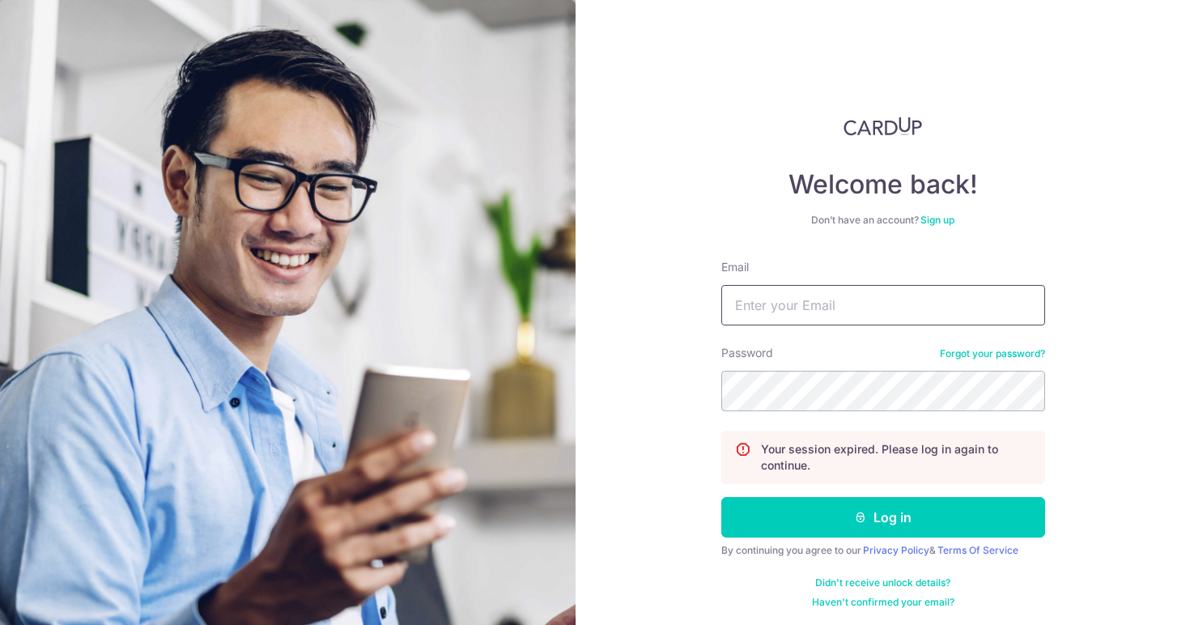
type input "reglhy@gmail.com"
click at [880, 517] on button "Log in" at bounding box center [884, 517] width 324 height 40
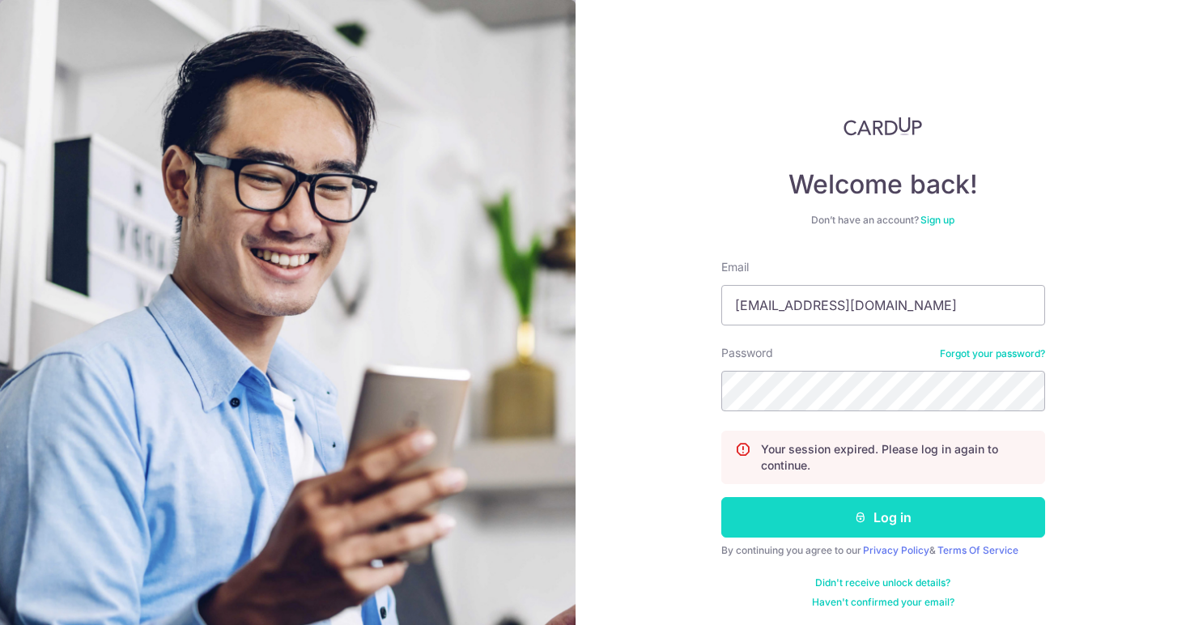
click at [796, 509] on button "Log in" at bounding box center [884, 517] width 324 height 40
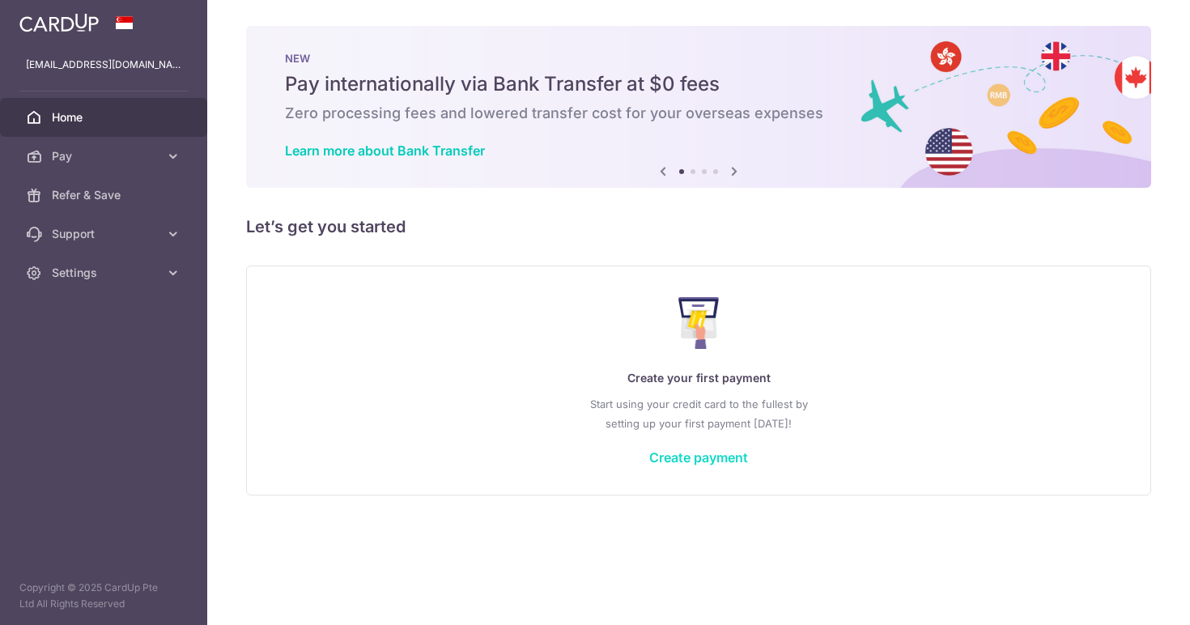
click at [730, 459] on link "Create payment" at bounding box center [698, 457] width 99 height 16
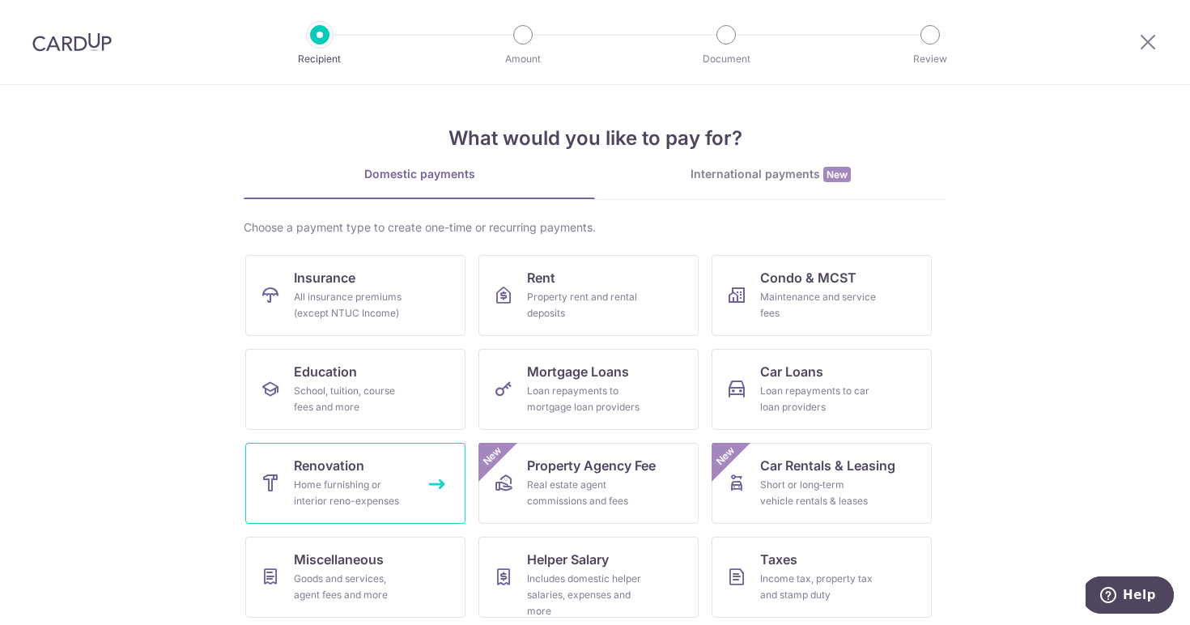
click at [386, 468] on link "Renovation Home furnishing or interior reno-expenses" at bounding box center [355, 483] width 220 height 81
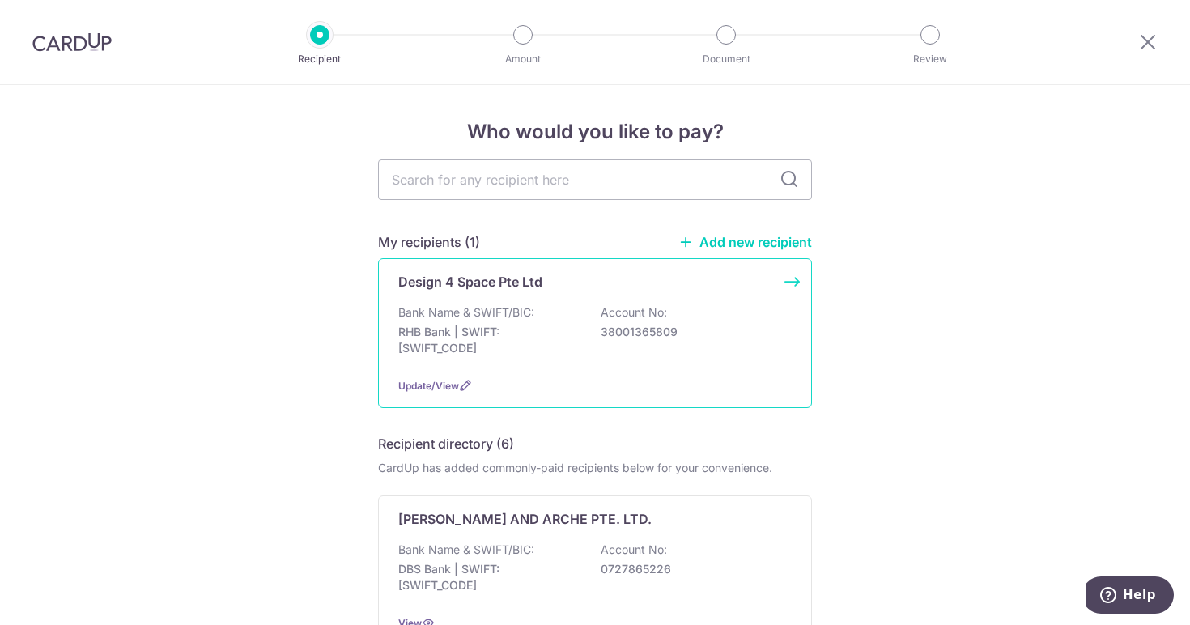
click at [640, 375] on div "Design 4 Space Pte Ltd Bank Name & SWIFT/BIC: RHB Bank | SWIFT: RHBBSGSGXXX Acc…" at bounding box center [595, 333] width 434 height 150
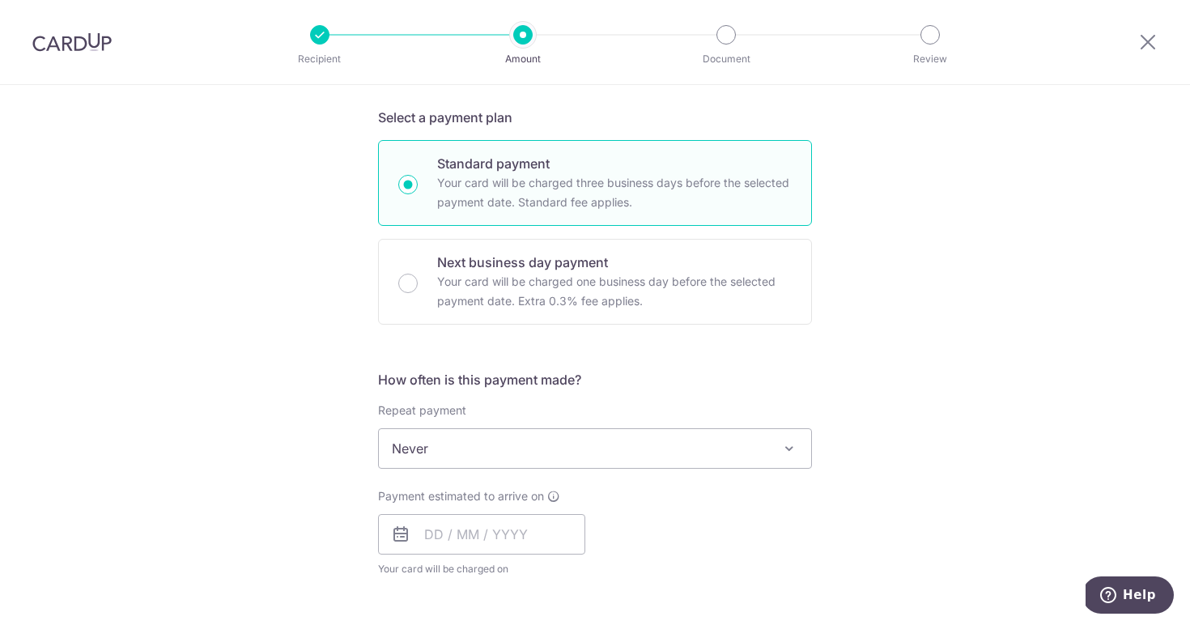
scroll to position [345, 0]
click at [682, 441] on span "Never" at bounding box center [595, 445] width 432 height 39
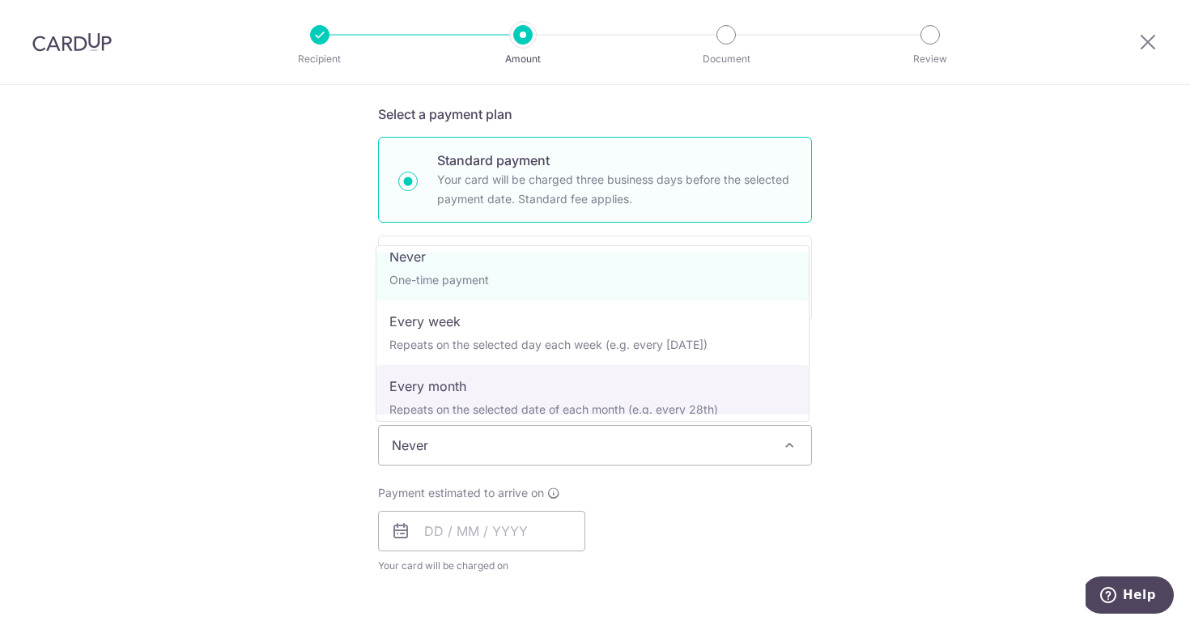
scroll to position [0, 0]
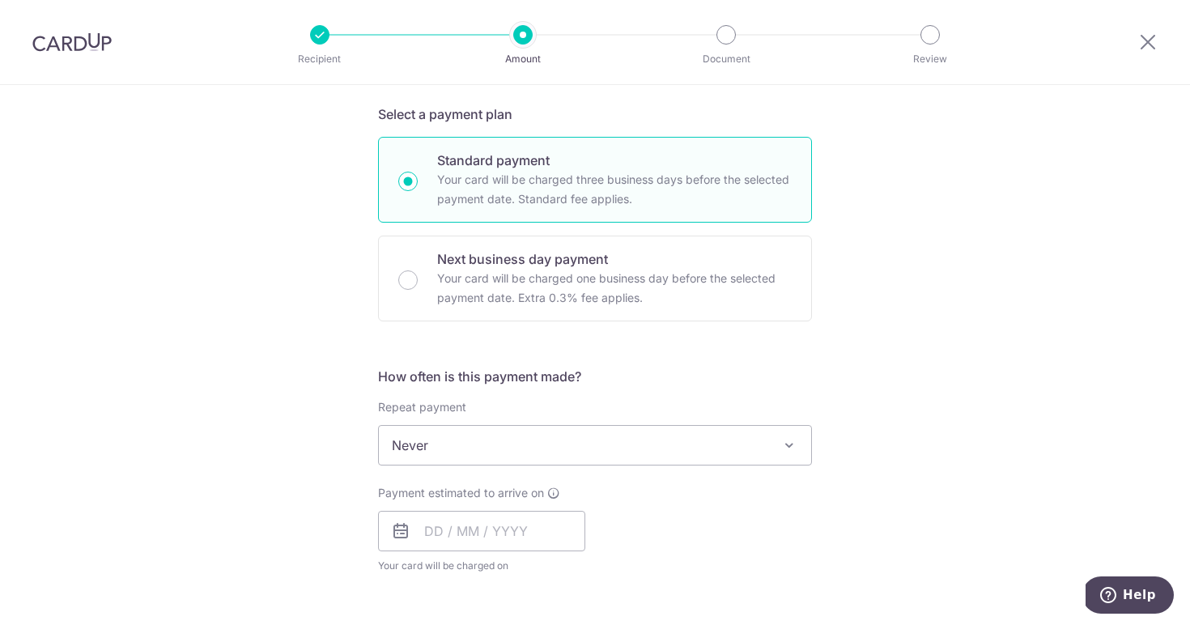
click at [847, 279] on div "Tell us more about your payment Enter payment amount SGD Select Card Select opt…" at bounding box center [595, 526] width 1190 height 1573
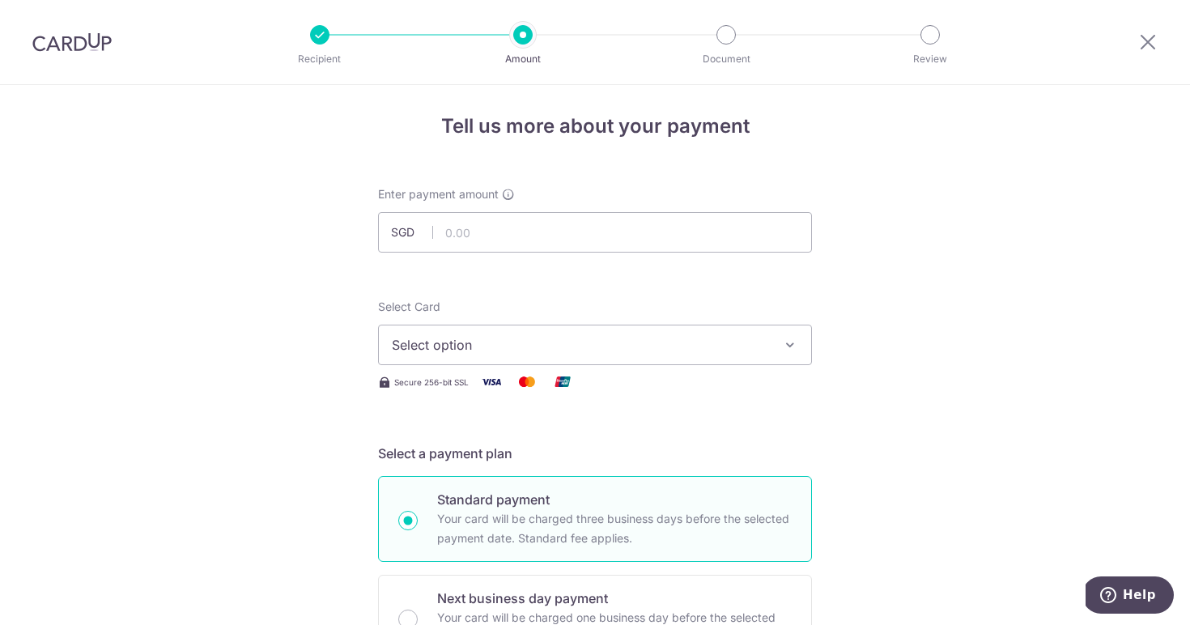
scroll to position [6, 0]
click at [736, 236] on input "text" at bounding box center [595, 231] width 434 height 40
click at [554, 329] on button "Select option" at bounding box center [595, 344] width 434 height 40
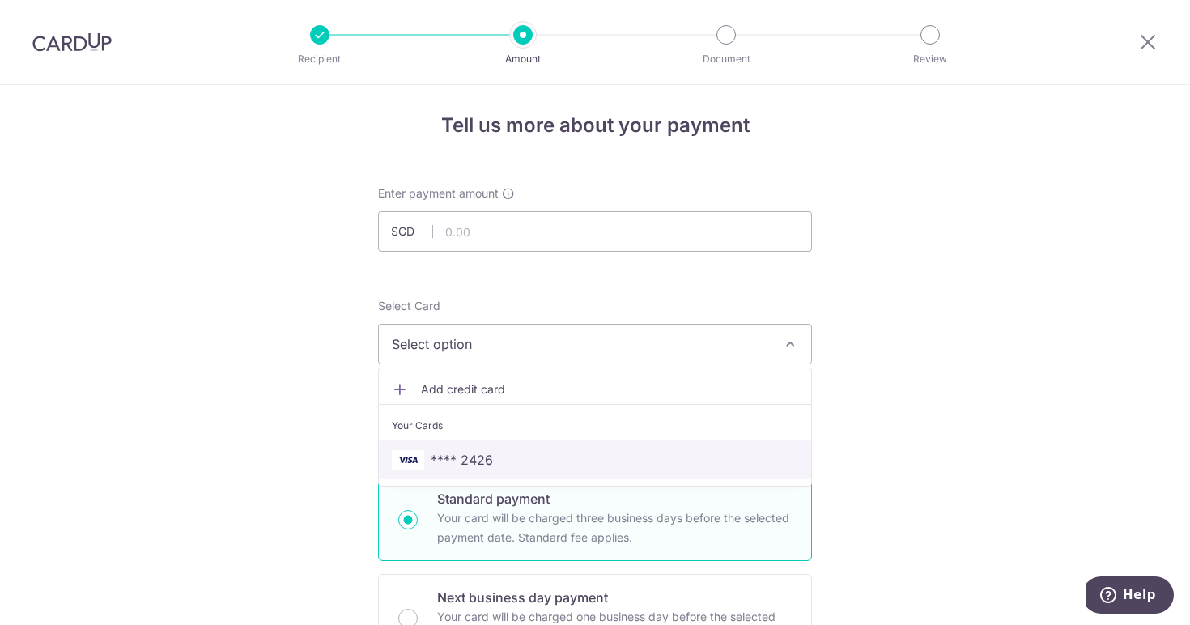
click at [504, 456] on span "**** 2426" at bounding box center [595, 459] width 407 height 19
